Goal: Task Accomplishment & Management: Use online tool/utility

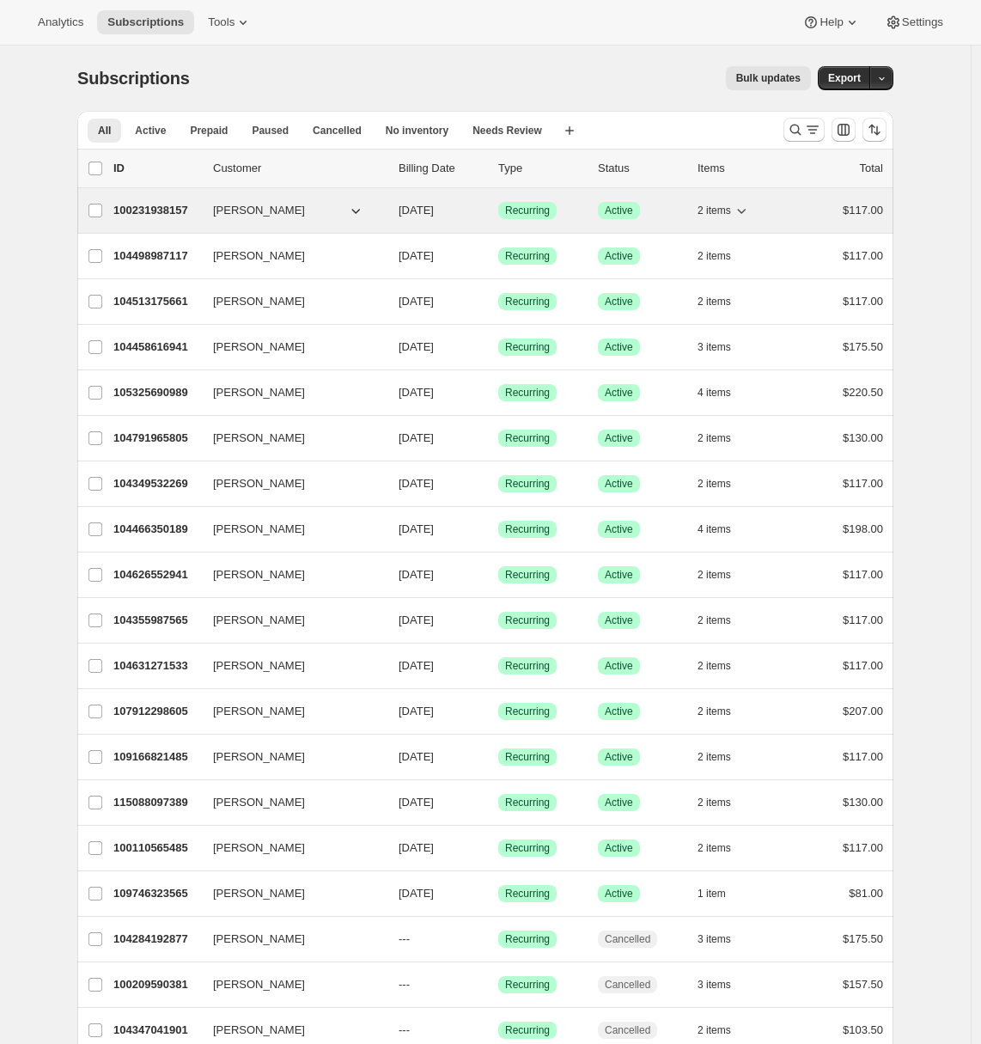
click at [141, 203] on p "100231938157" at bounding box center [156, 210] width 86 height 17
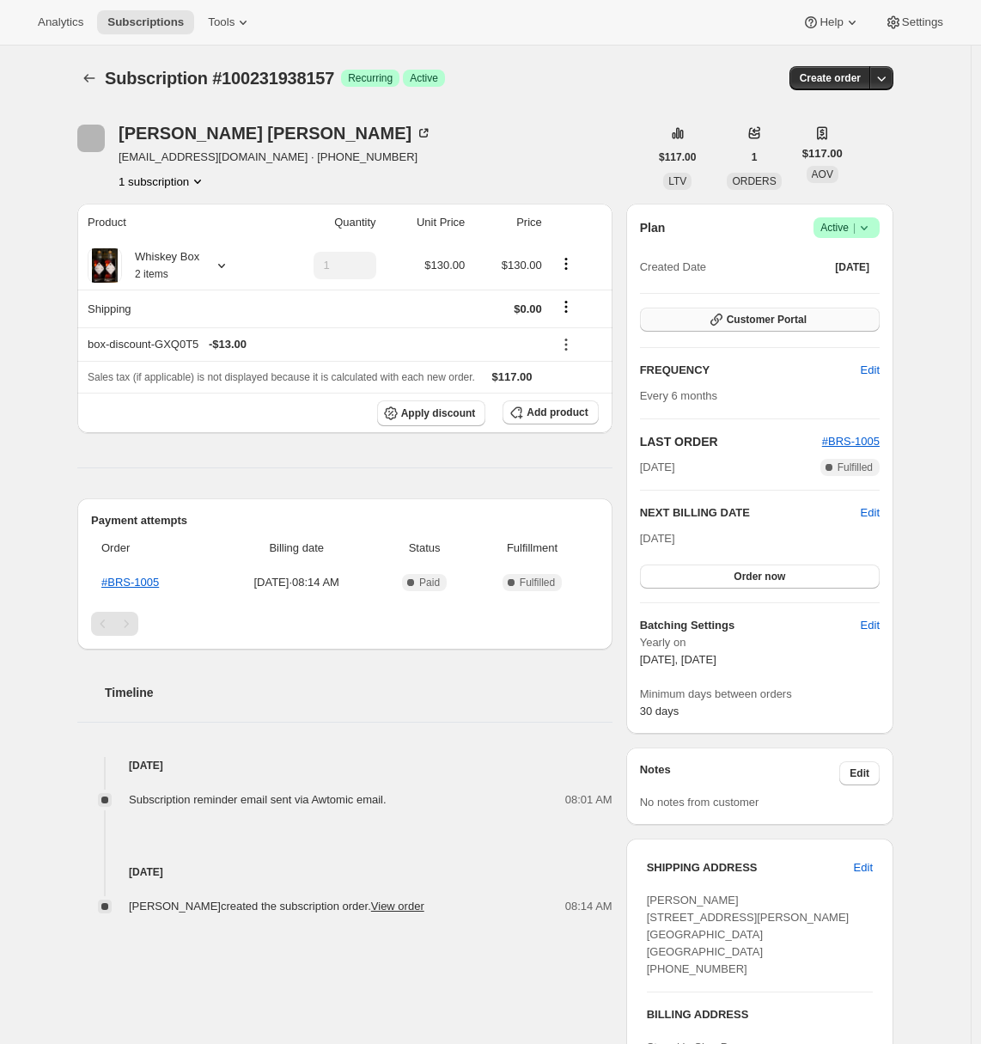
click at [750, 314] on span "Customer Portal" at bounding box center [767, 320] width 80 height 14
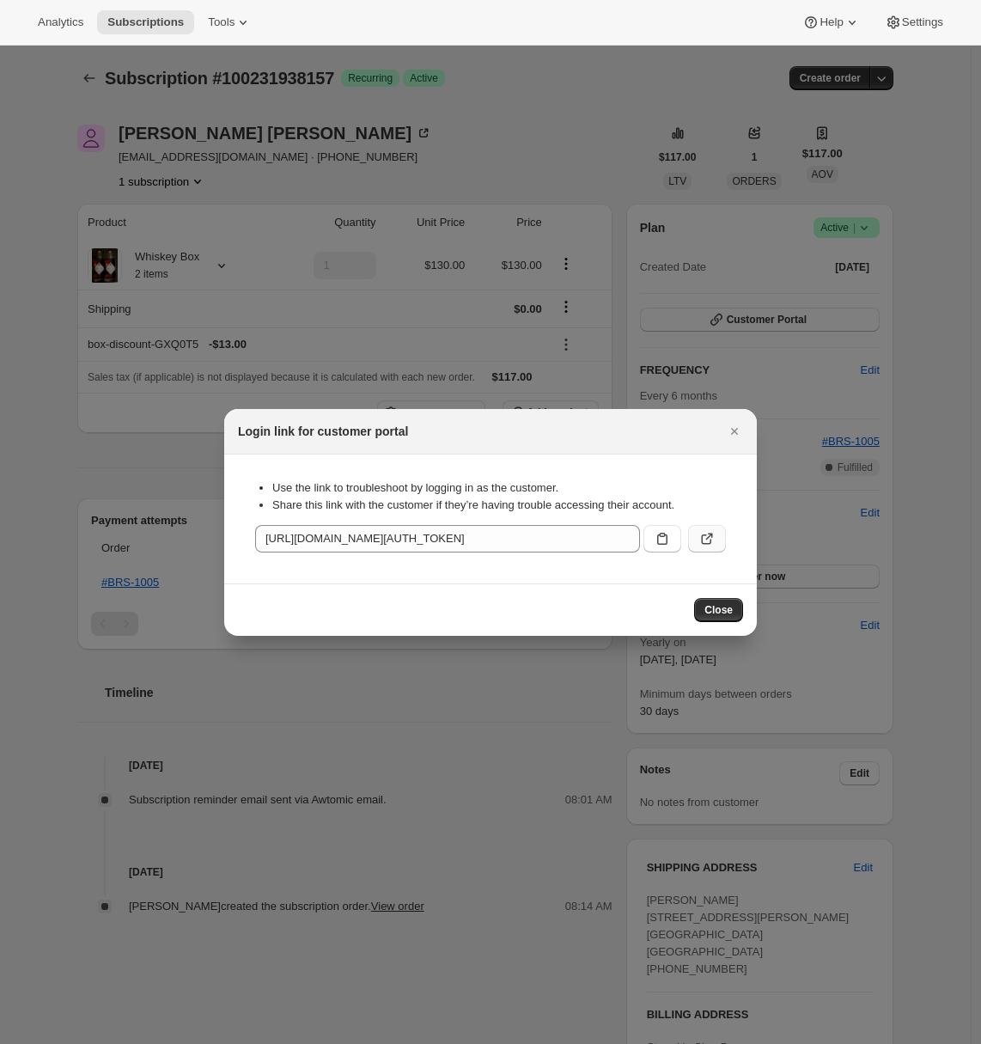
click at [707, 542] on icon ":r70:" at bounding box center [707, 538] width 17 height 17
click at [729, 439] on icon "Close" at bounding box center [734, 431] width 17 height 17
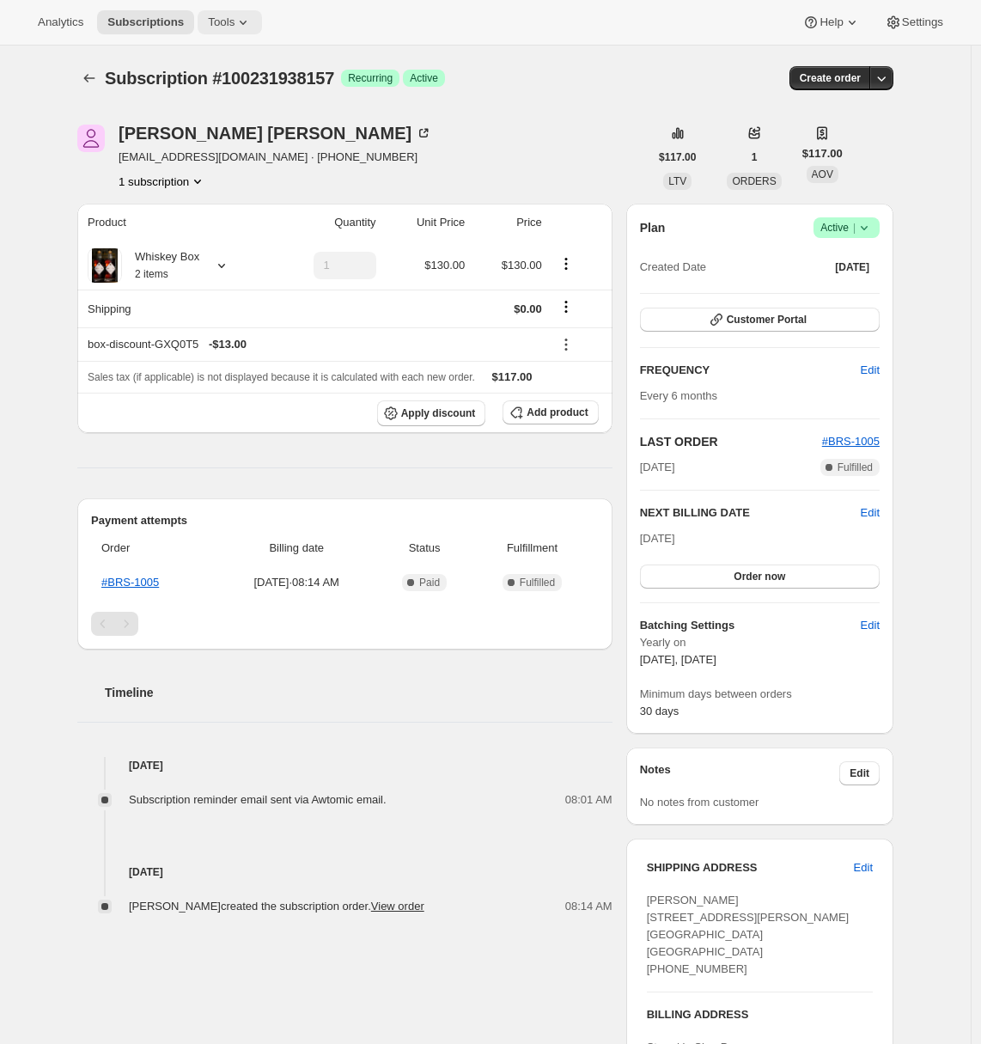
click at [235, 22] on span "Tools" at bounding box center [221, 22] width 27 height 14
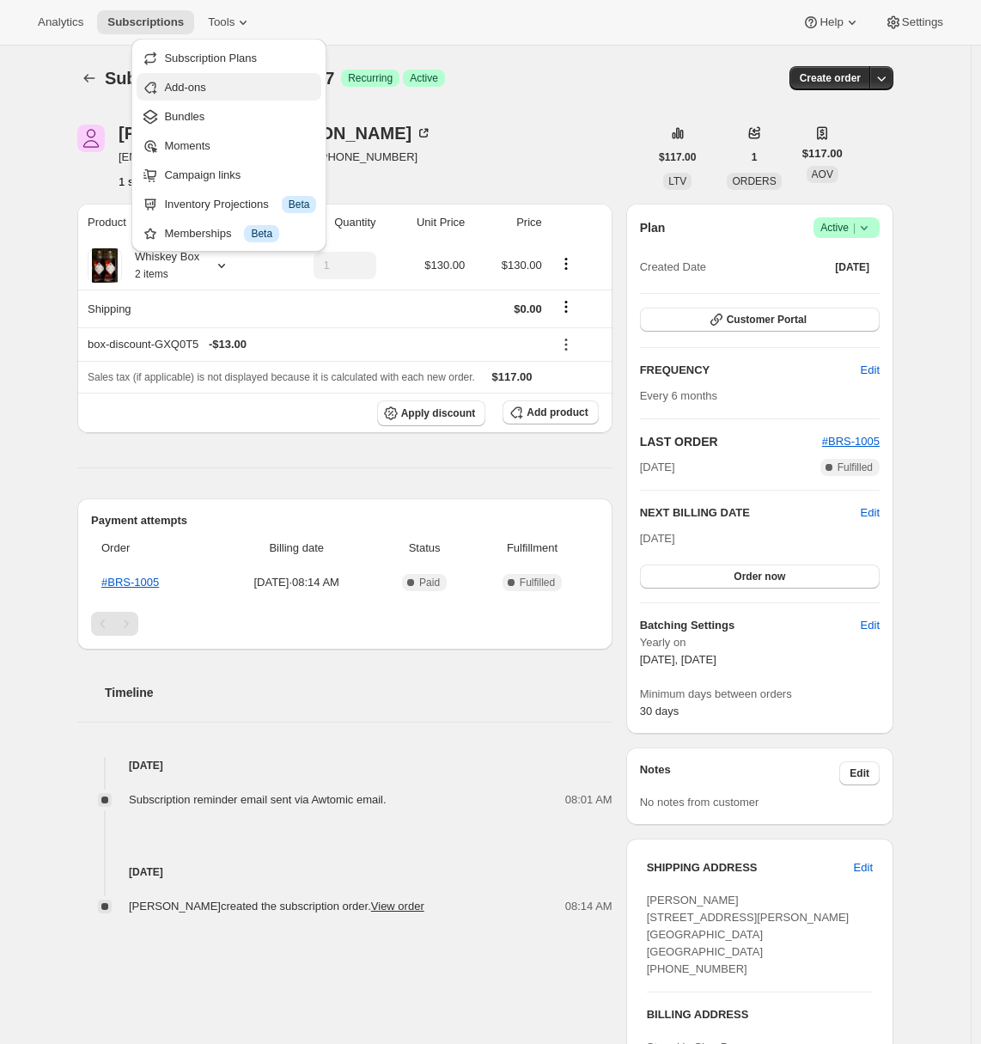
click at [201, 90] on span "Add-ons" at bounding box center [184, 87] width 41 height 13
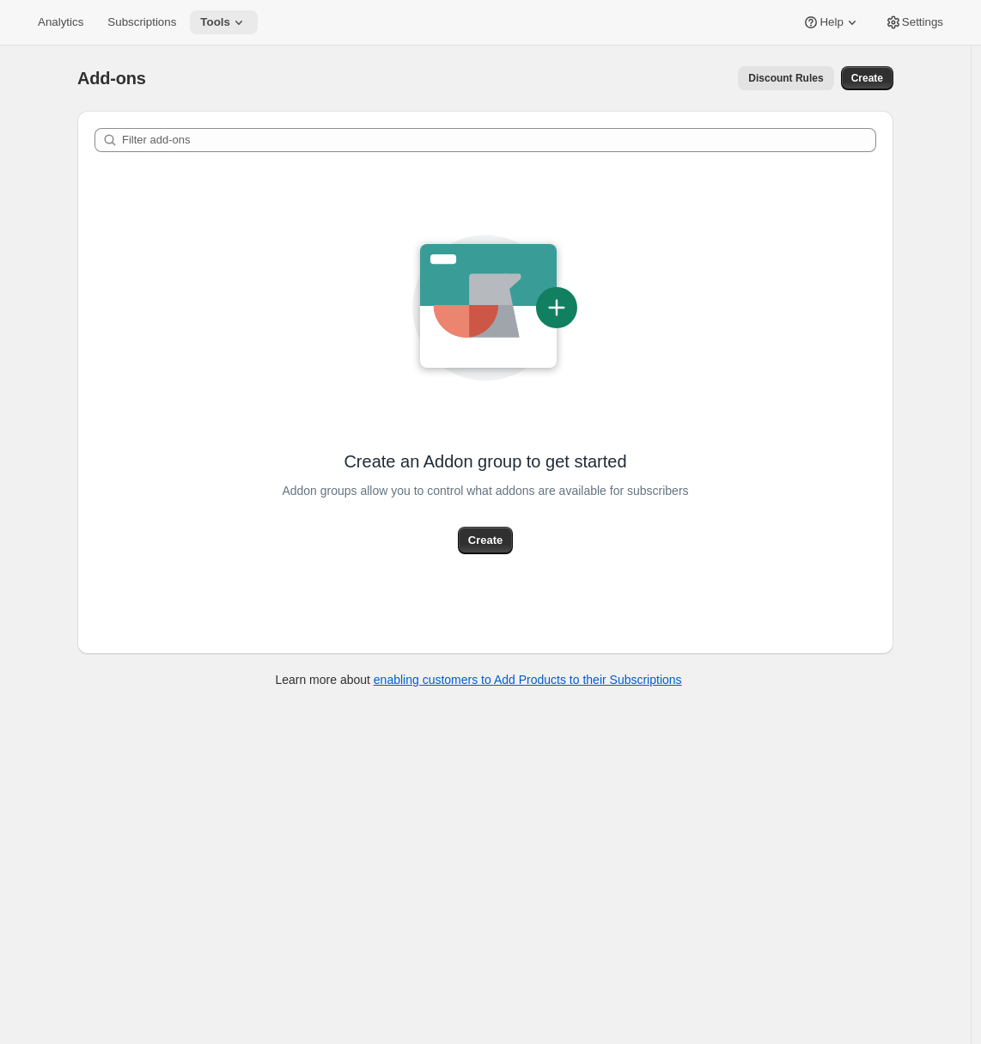
click at [230, 17] on span "Tools" at bounding box center [215, 22] width 30 height 14
